Goal: Navigation & Orientation: Go to known website

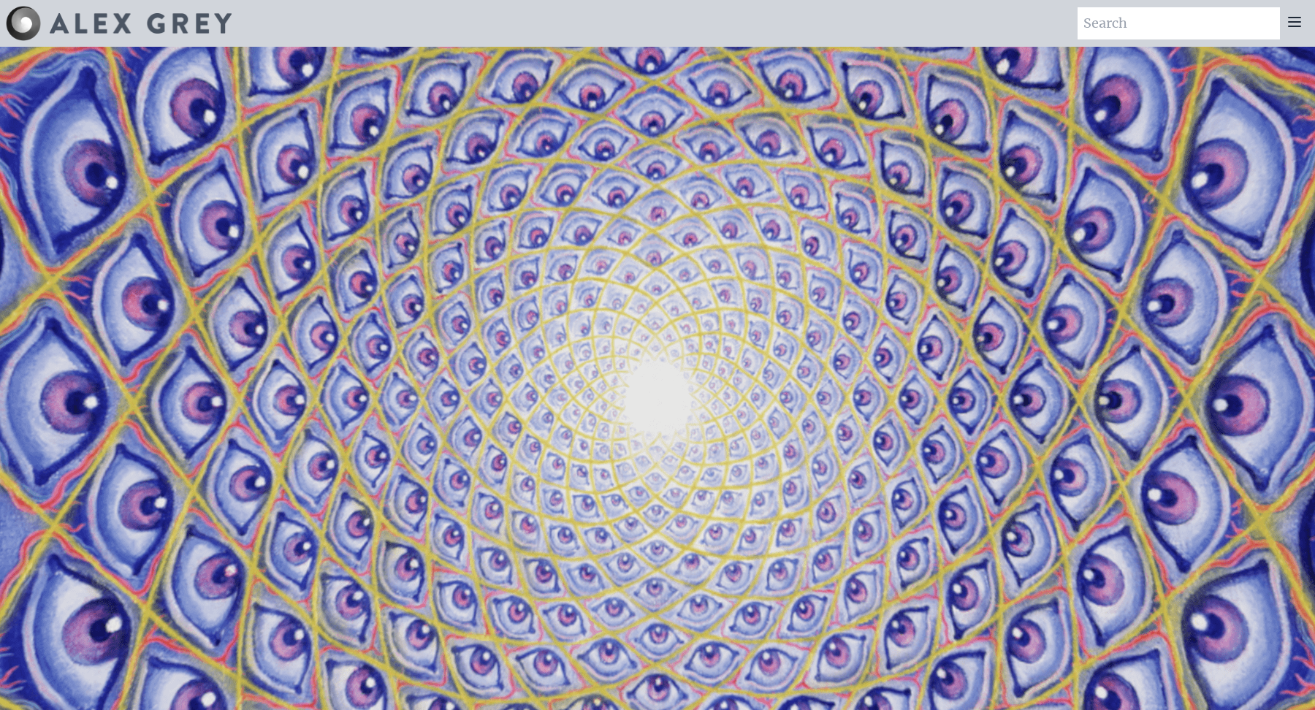
click at [130, 15] on img at bounding box center [141, 23] width 182 height 20
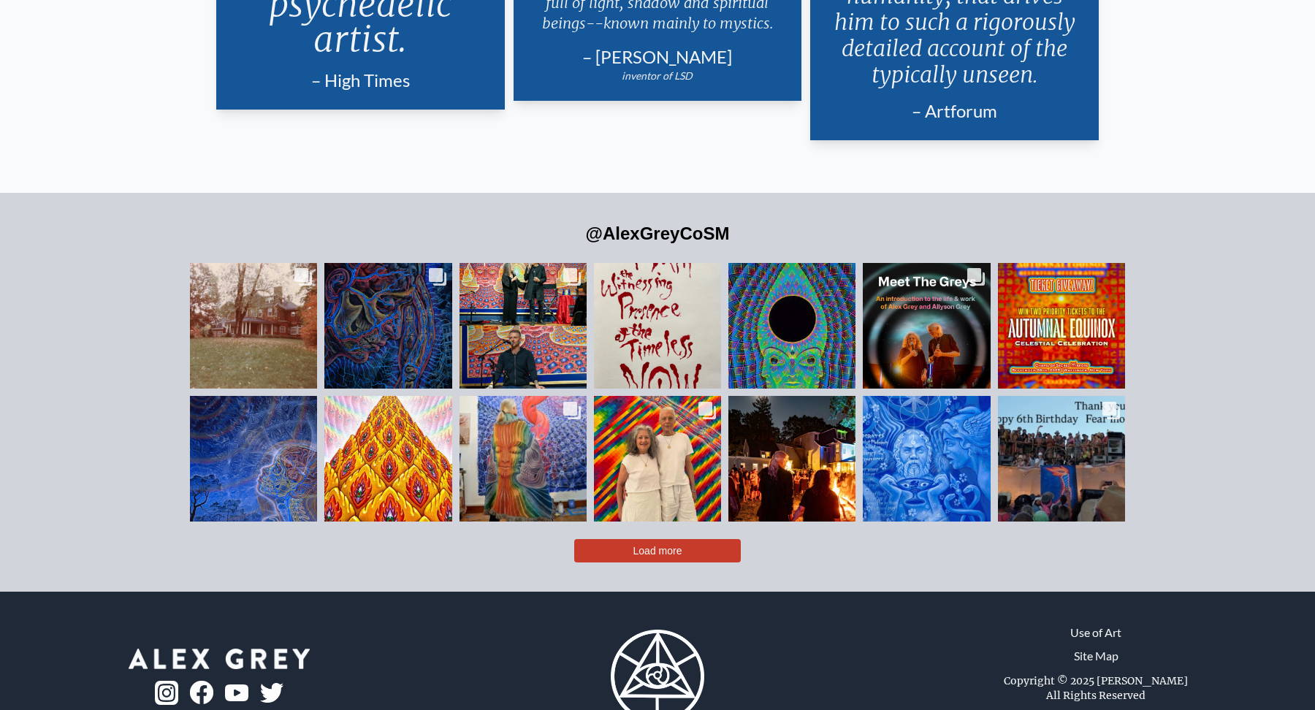
scroll to position [3584, 0]
